Goal: Check status

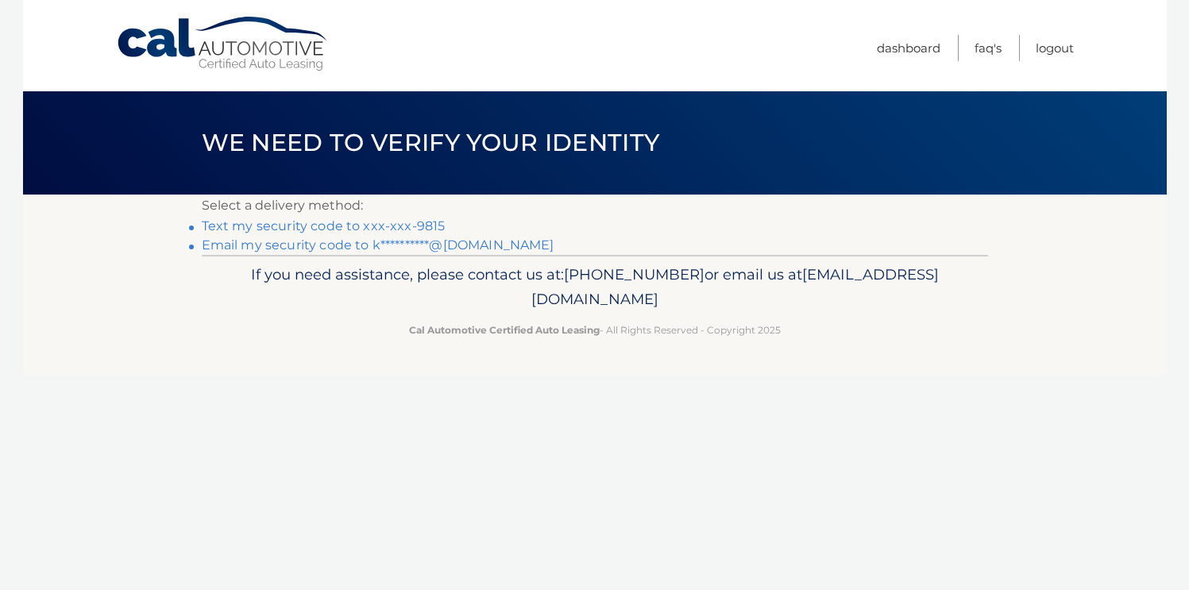
click at [419, 226] on link "Text my security code to xxx-xxx-9815" at bounding box center [324, 225] width 244 height 15
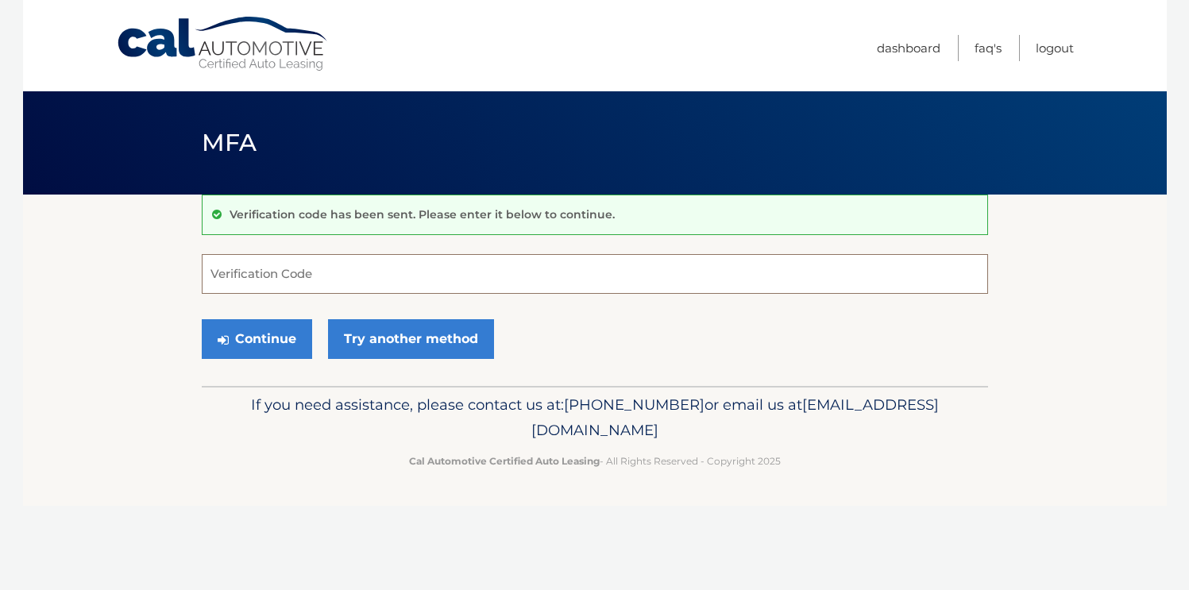
click at [310, 275] on input "Verification Code" at bounding box center [595, 274] width 786 height 40
click at [249, 273] on input "Verification Code" at bounding box center [595, 274] width 786 height 40
type input "446270"
click at [251, 328] on button "Continue" at bounding box center [257, 339] width 110 height 40
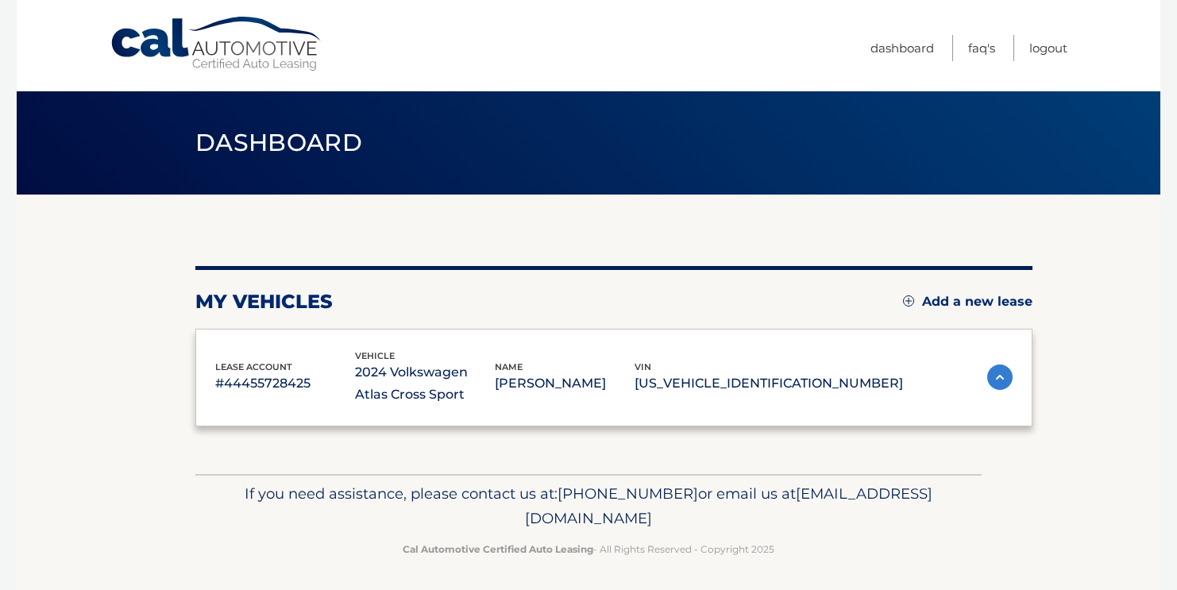
click at [257, 340] on div "lease account #44455728425 vehicle 2024 Volkswagen Atlas Cross Sport name WILLI…" at bounding box center [613, 378] width 837 height 99
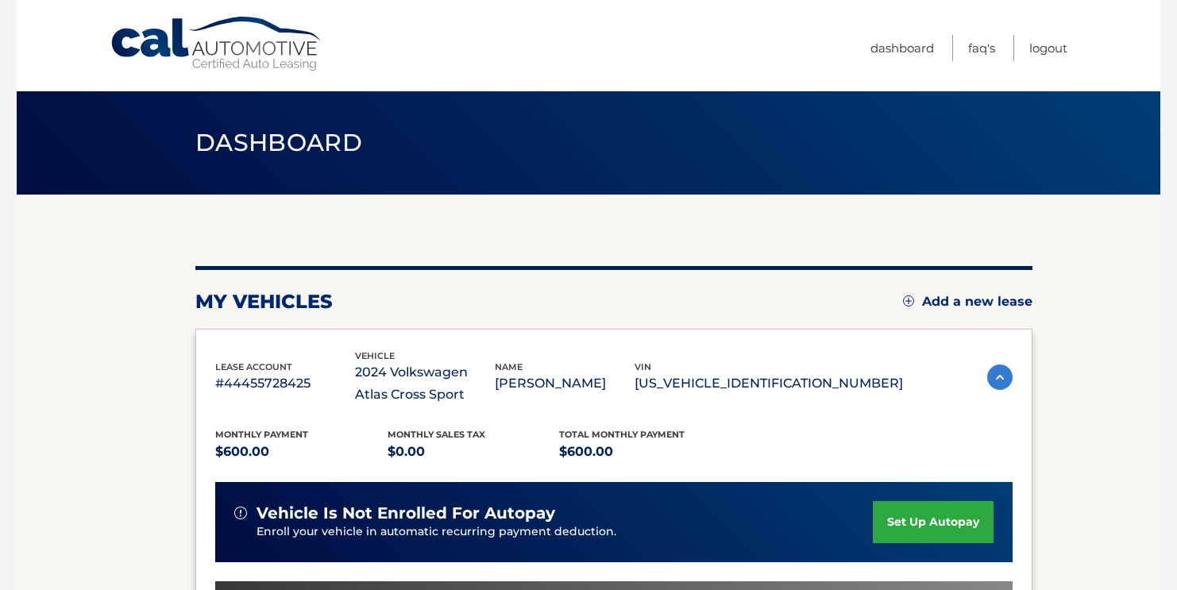
click at [105, 404] on section "You are registered for this site, but you haven't enrolled in online payments. …" at bounding box center [589, 530] width 1144 height 670
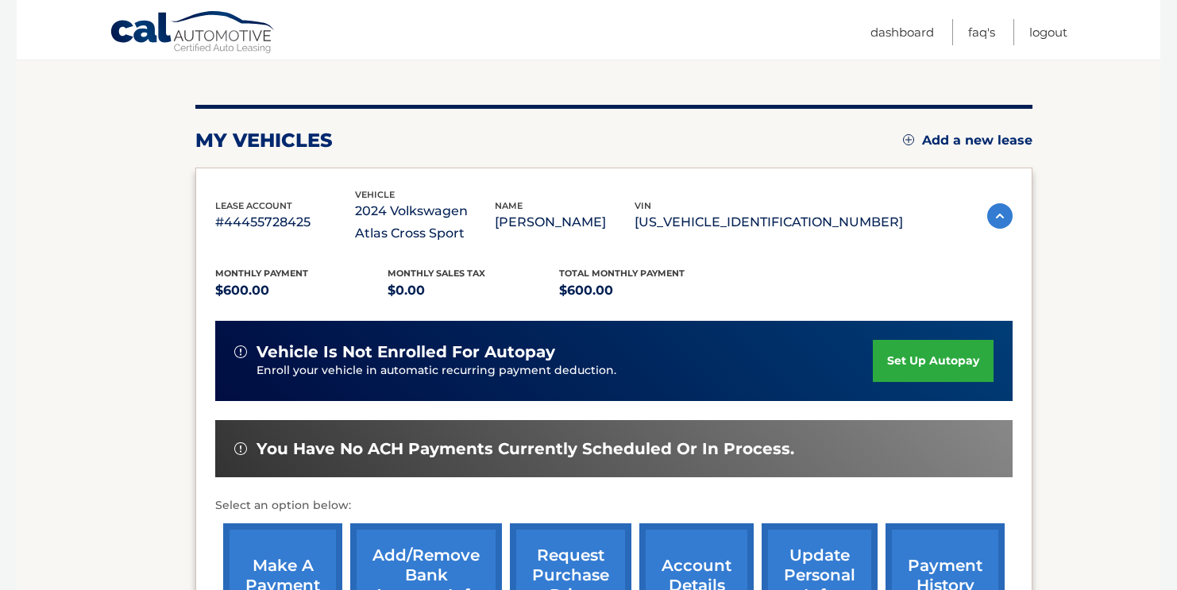
scroll to position [368, 0]
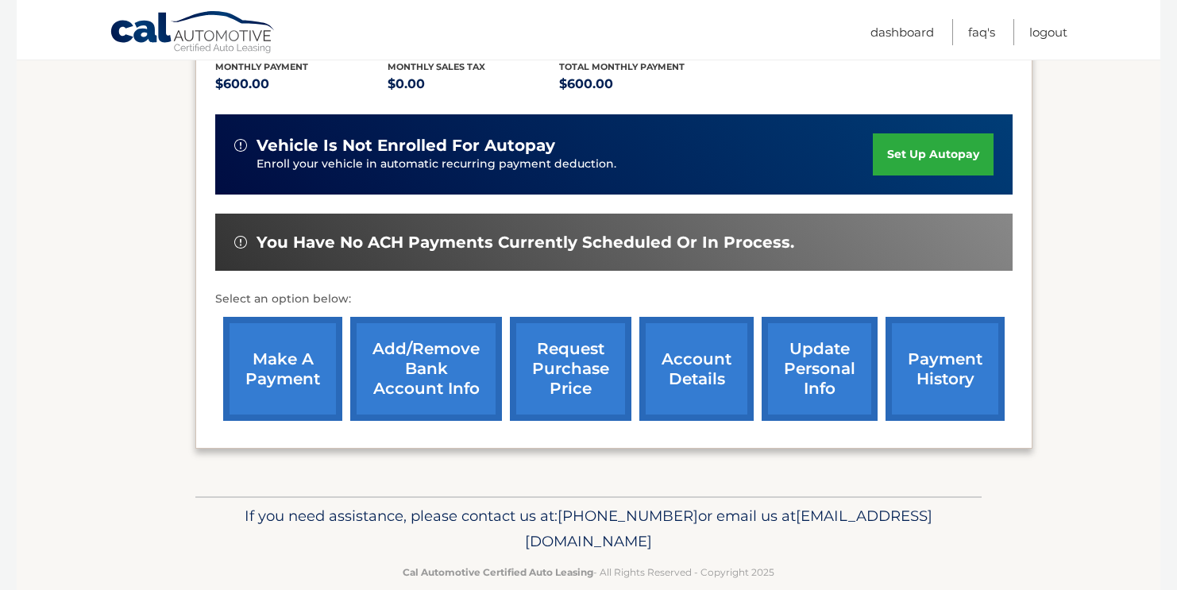
click at [953, 376] on link "payment history" at bounding box center [945, 369] width 119 height 104
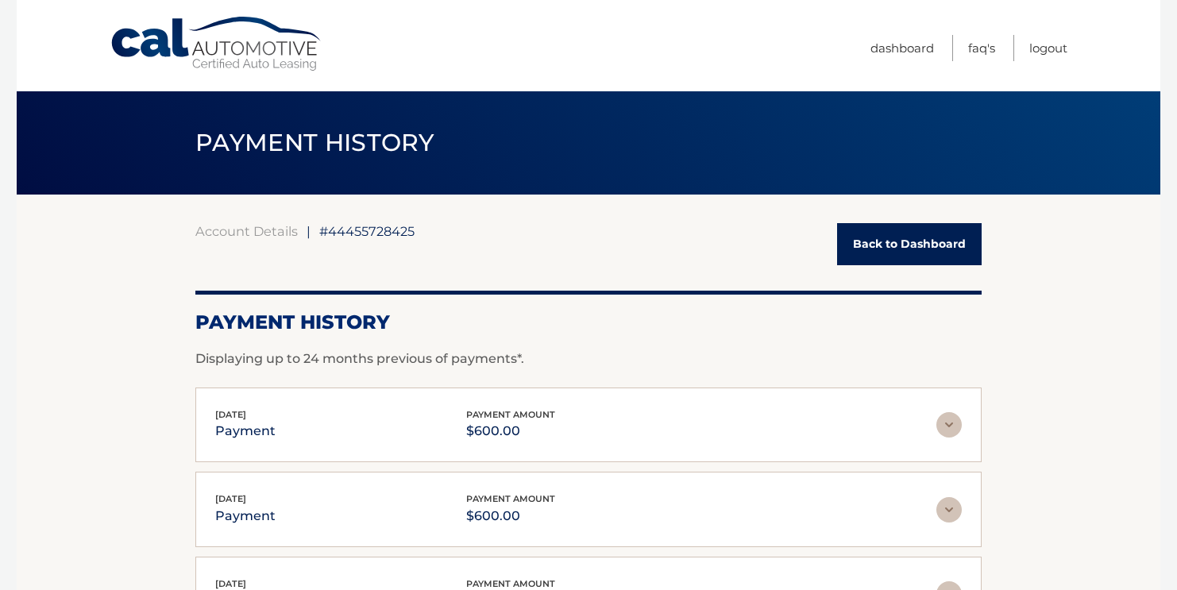
click at [956, 508] on img at bounding box center [949, 509] width 25 height 25
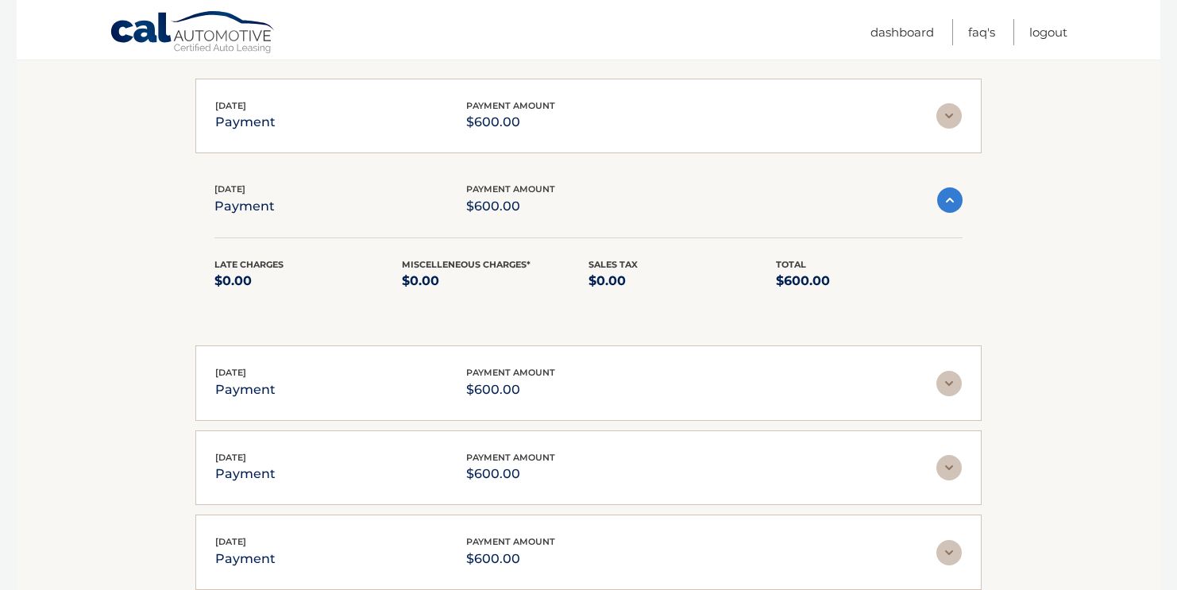
scroll to position [292, 0]
